Goal: Task Accomplishment & Management: Manage account settings

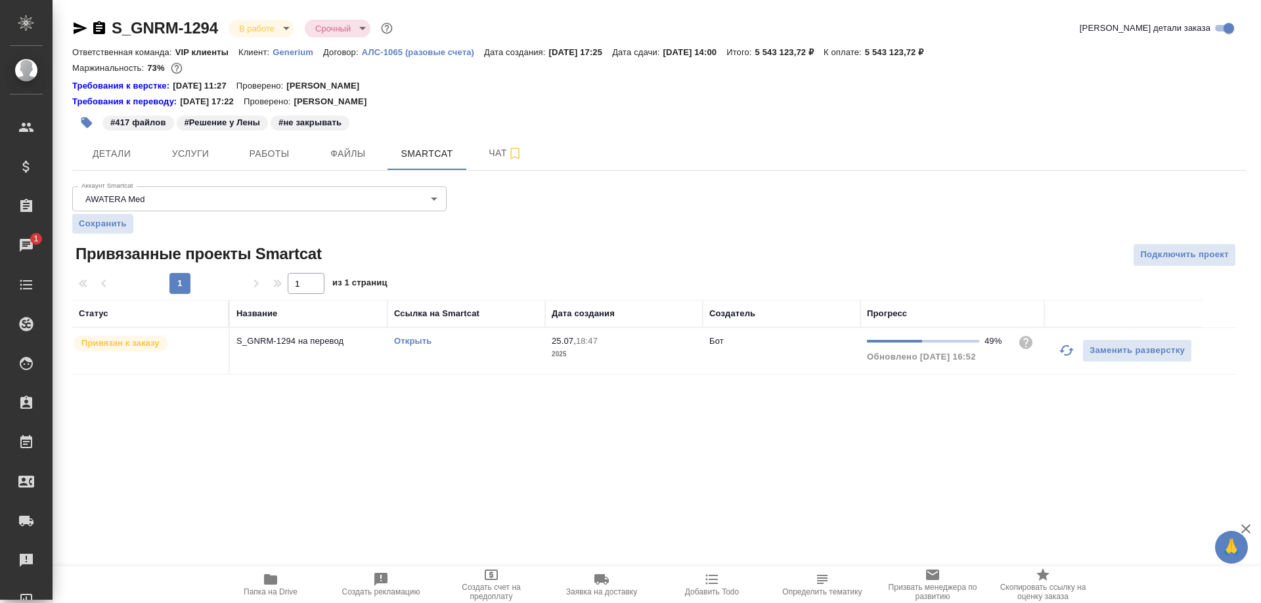
click at [26, 244] on div "Чаты" at bounding box center [9, 246] width 33 height 20
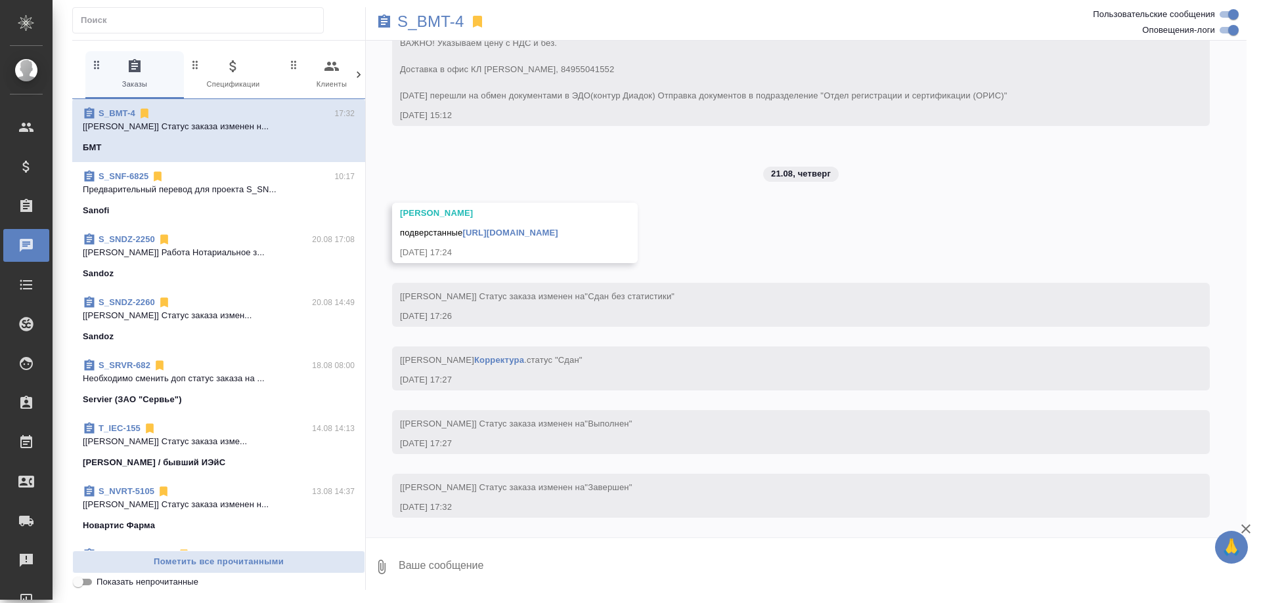
scroll to position [59183, 0]
click at [558, 228] on link "[URL][DOMAIN_NAME]" at bounding box center [510, 233] width 95 height 10
click at [552, 228] on link "[URL][DOMAIN_NAME]" at bounding box center [510, 233] width 95 height 10
click at [428, 24] on p "S_BMT-4" at bounding box center [430, 21] width 67 height 13
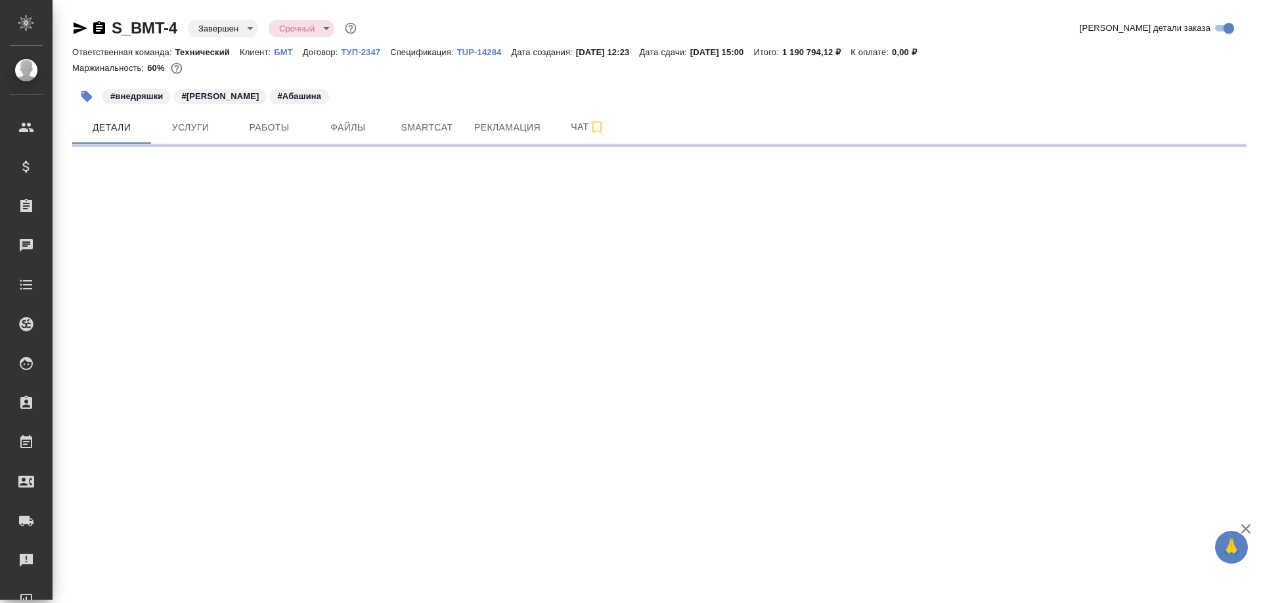
select select "RU"
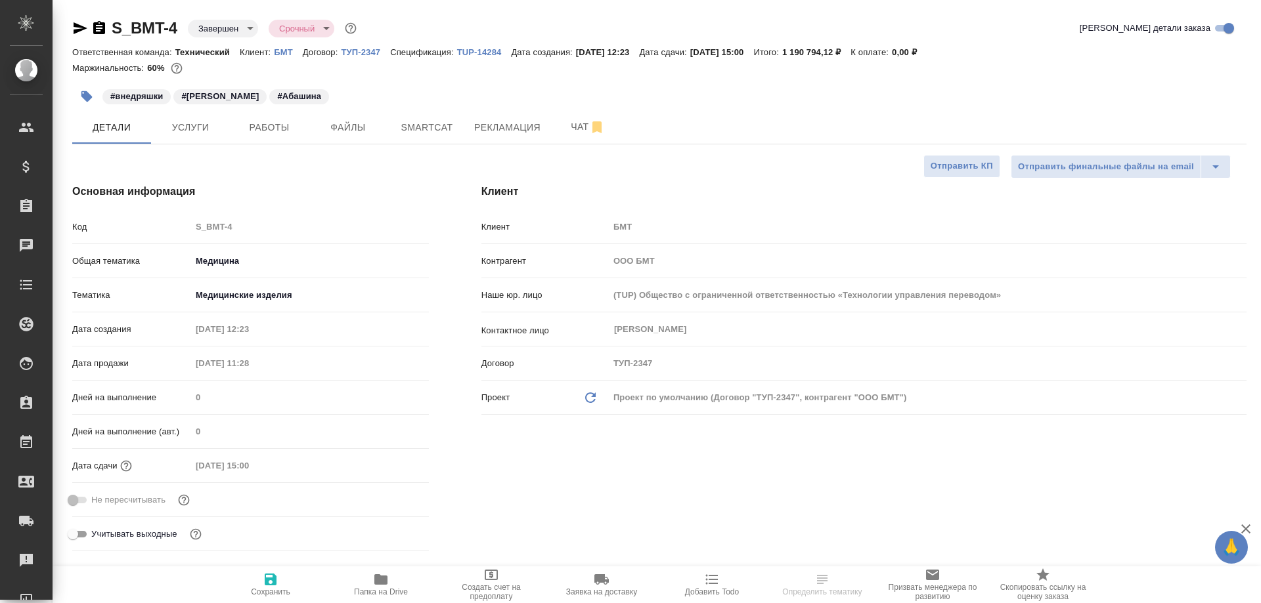
type textarea "x"
type input "[PERSON_NAME]"
type input "Сеитов Павел"
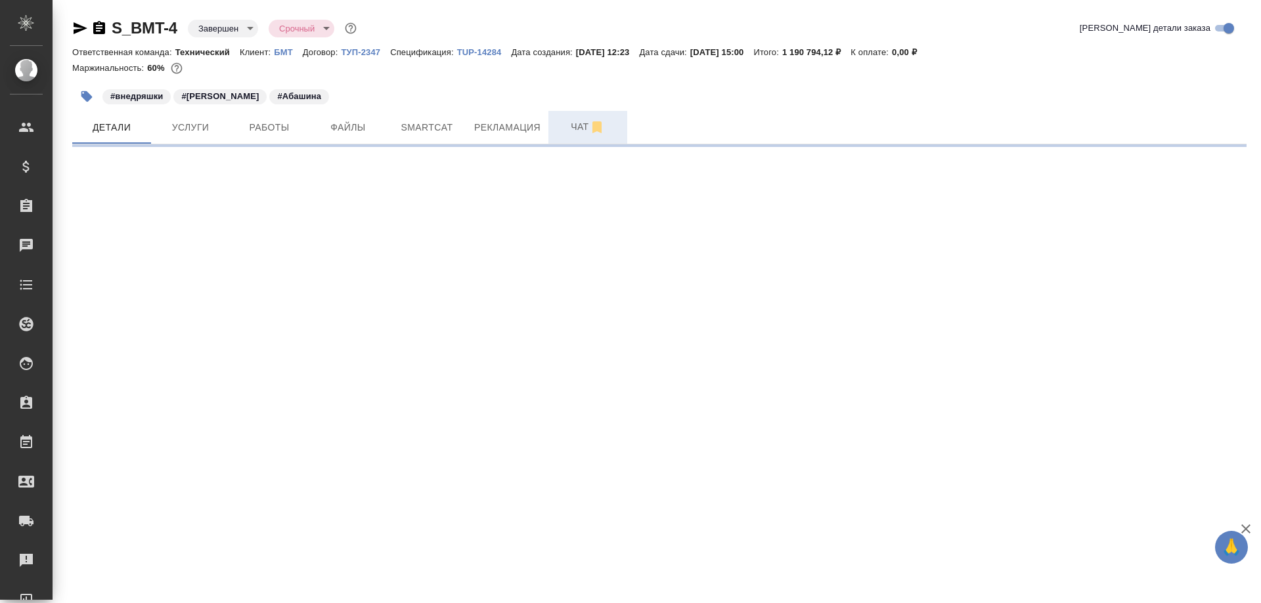
click at [576, 127] on span "Чат" at bounding box center [587, 127] width 63 height 16
select select "RU"
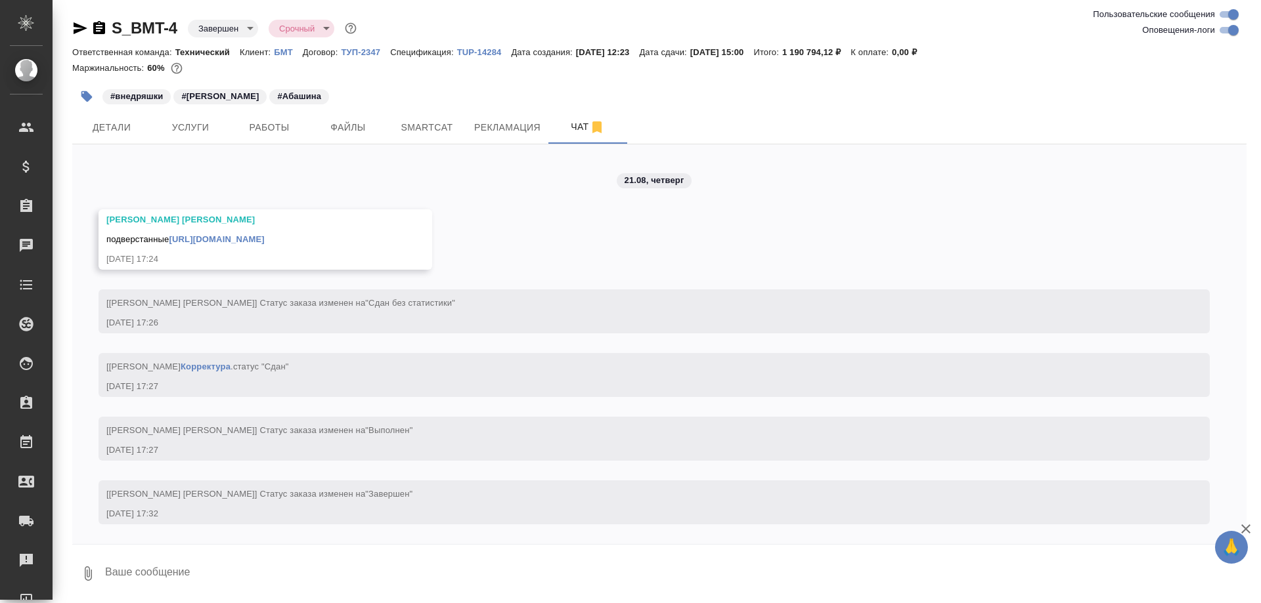
scroll to position [58644, 0]
click at [110, 128] on span "Детали" at bounding box center [111, 128] width 63 height 16
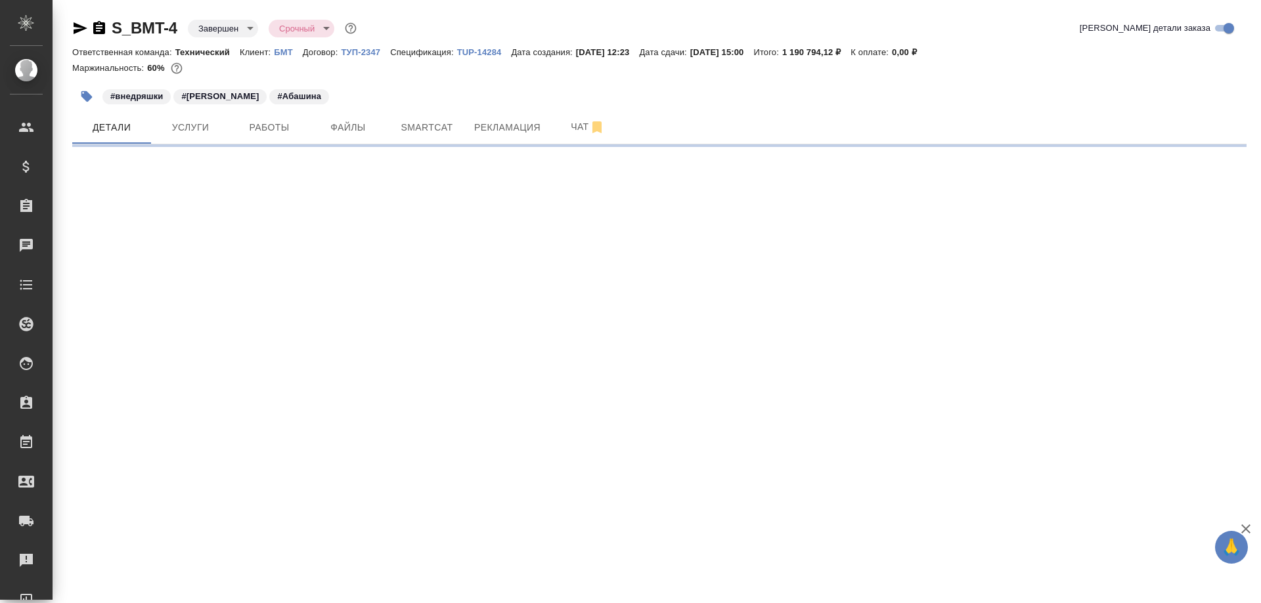
select select "RU"
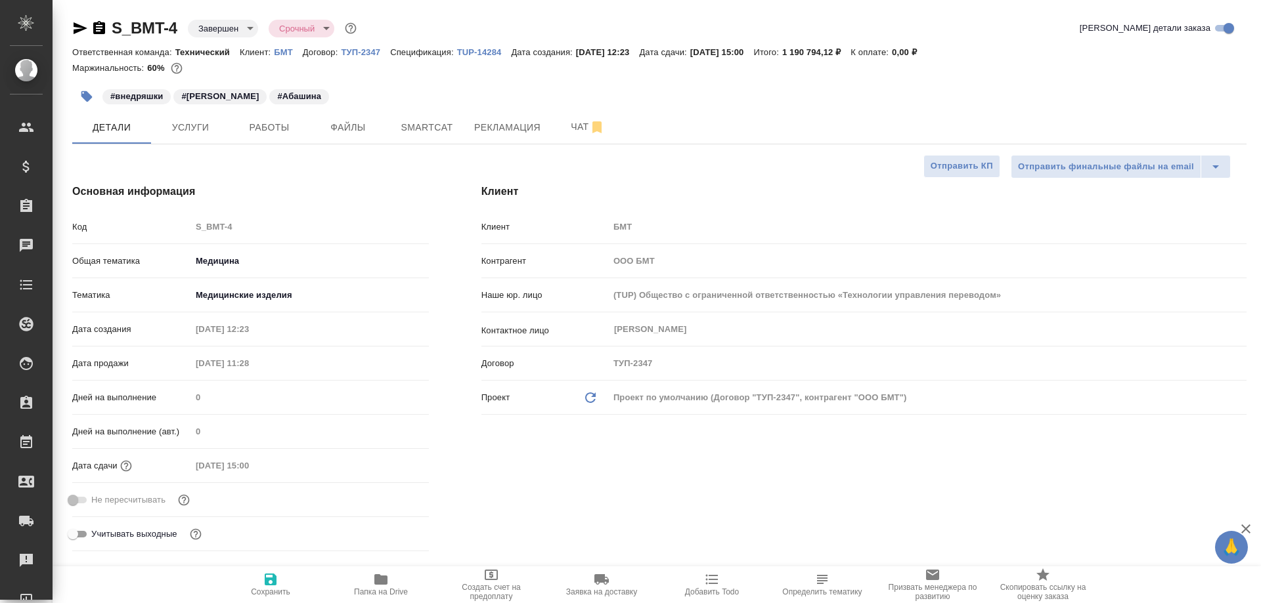
type textarea "x"
click at [377, 579] on icon "button" at bounding box center [380, 580] width 13 height 11
type textarea "x"
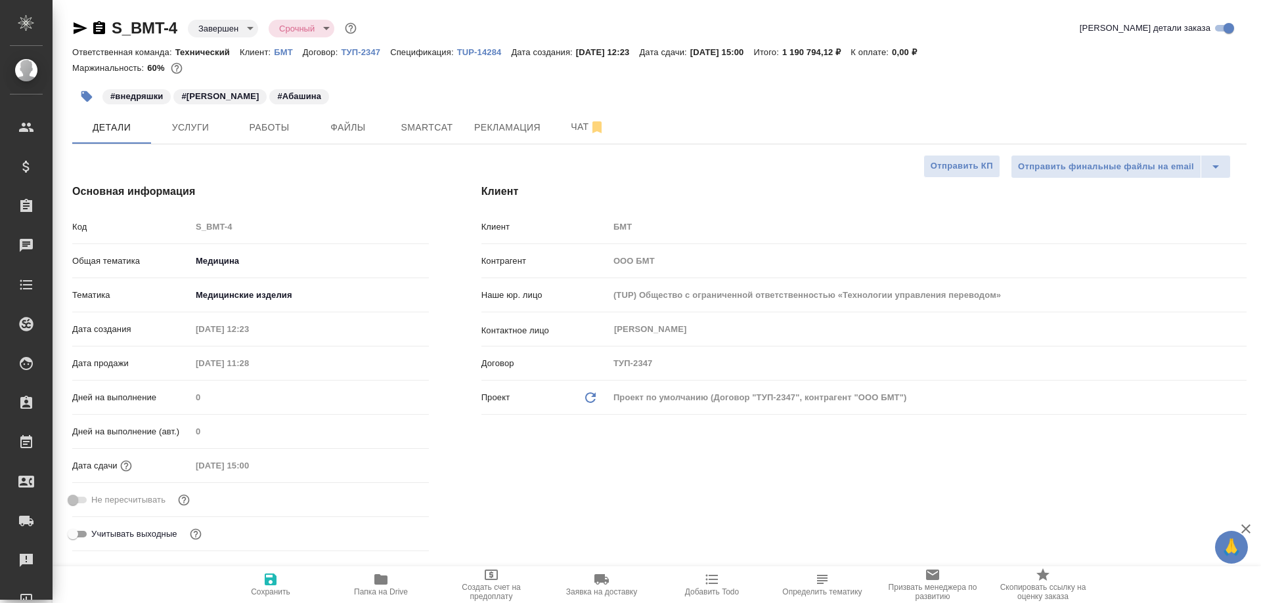
type textarea "x"
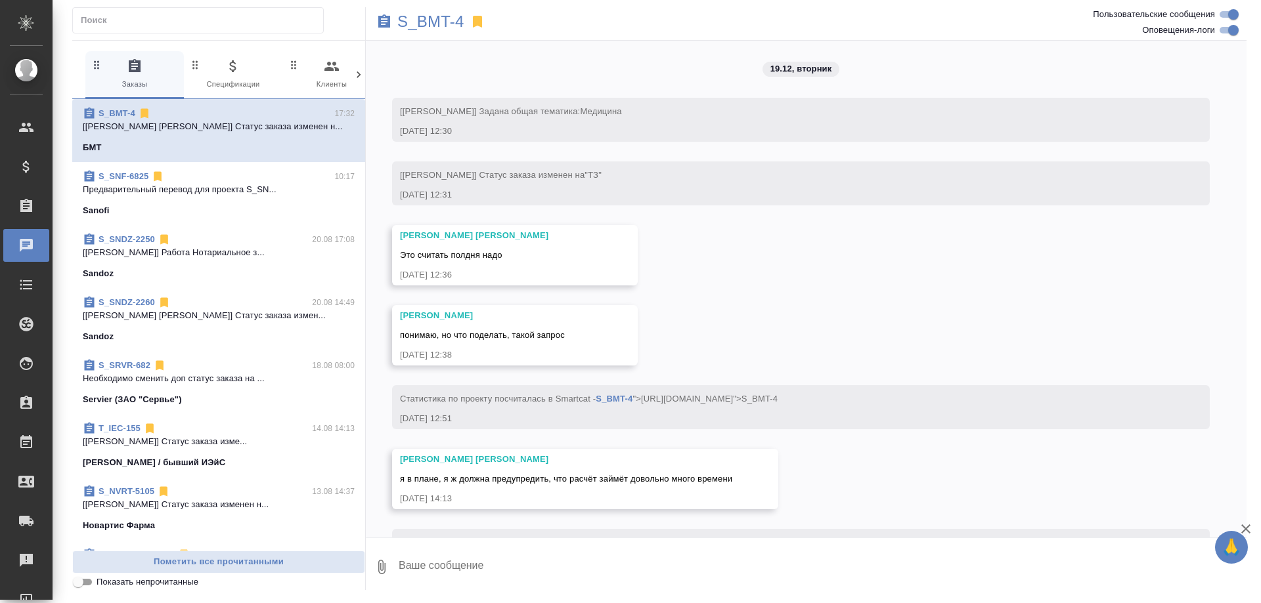
scroll to position [59183, 0]
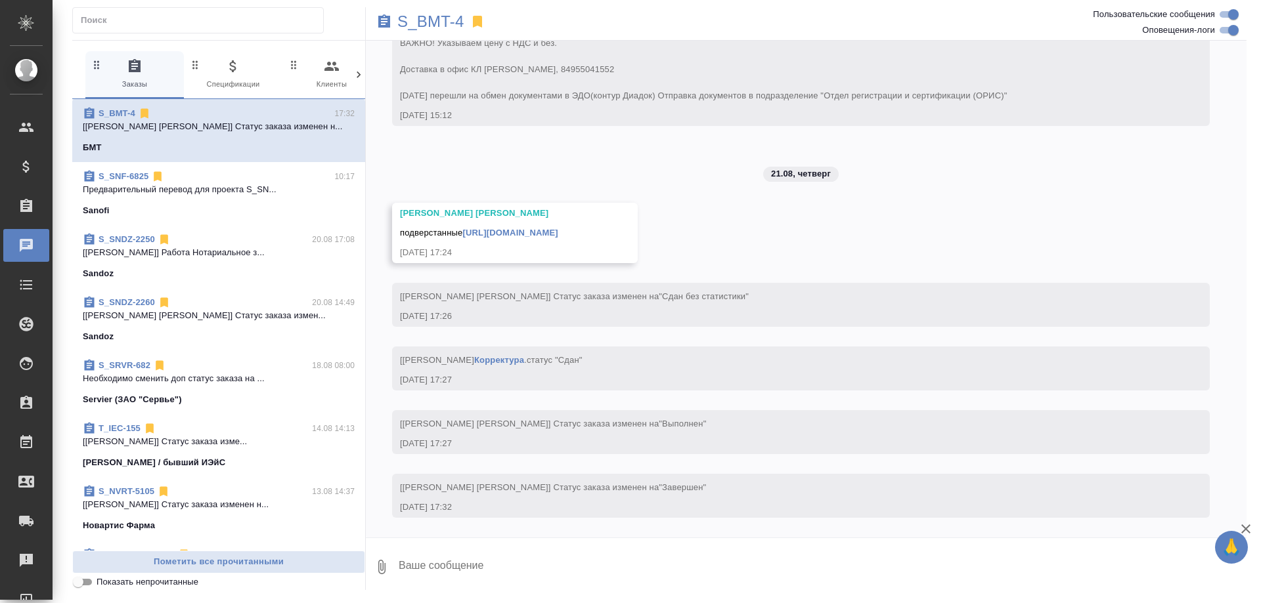
click at [552, 228] on link "[URL][DOMAIN_NAME]" at bounding box center [510, 233] width 95 height 10
